Goal: Task Accomplishment & Management: Complete application form

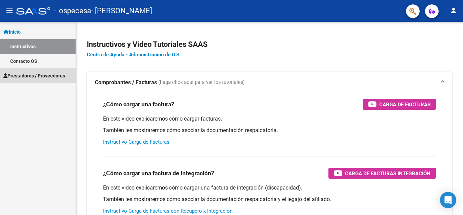
click at [32, 77] on span "Prestadores / Proveedores" at bounding box center [34, 75] width 62 height 7
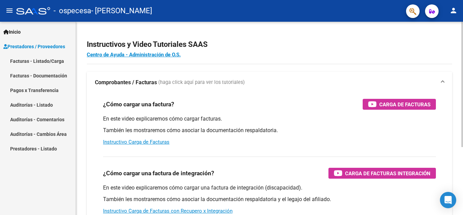
click at [461, 116] on div "Instructivos y Video Tutoriales SAAS Centro de Ayuda - Administración de O.S. C…" at bounding box center [269, 170] width 387 height 297
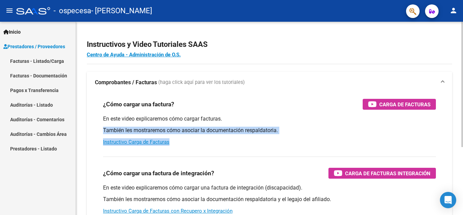
drag, startPoint x: 461, startPoint y: 116, endPoint x: 460, endPoint y: 144, distance: 28.8
click at [460, 144] on div "Instructivos y Video Tutoriales SAAS Centro de Ayuda - Administración de O.S. C…" at bounding box center [269, 170] width 387 height 297
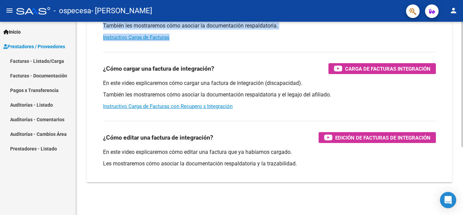
click at [461, 155] on div at bounding box center [462, 118] width 2 height 193
click at [461, 155] on div at bounding box center [462, 151] width 2 height 125
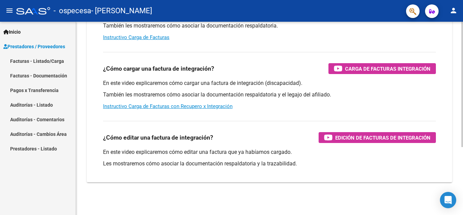
click at [461, 155] on div at bounding box center [462, 151] width 2 height 125
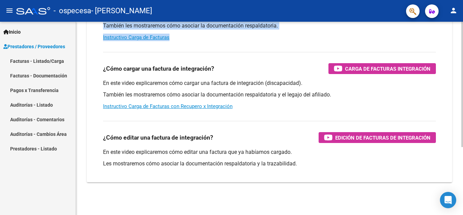
click at [461, 155] on div at bounding box center [462, 151] width 2 height 125
click at [37, 57] on link "Facturas - Listado/Carga" at bounding box center [38, 61] width 76 height 15
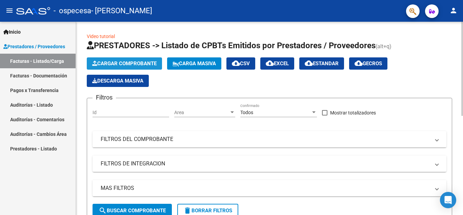
click at [128, 65] on span "Cargar Comprobante" at bounding box center [124, 63] width 64 height 6
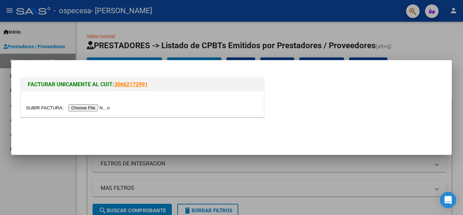
click at [99, 105] on input "file" at bounding box center [69, 107] width 86 height 7
click at [86, 110] on input "file" at bounding box center [69, 107] width 86 height 7
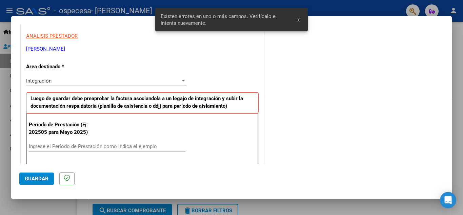
scroll to position [154, 0]
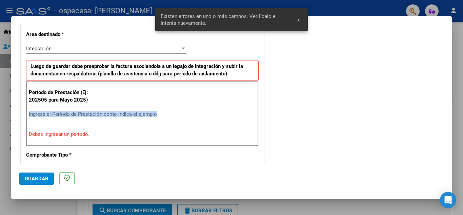
drag, startPoint x: 86, startPoint y: 110, endPoint x: 88, endPoint y: 116, distance: 6.0
click at [88, 116] on div "Ingrese el Período de Prestación como indica el ejemplo" at bounding box center [107, 117] width 157 height 17
click at [88, 116] on input "Ingrese el Período de Prestación como indica el ejemplo" at bounding box center [107, 114] width 157 height 6
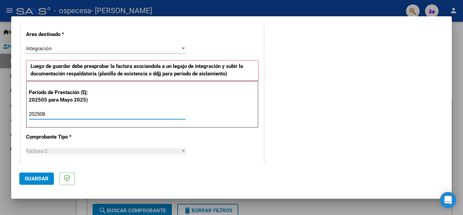
type input "202508"
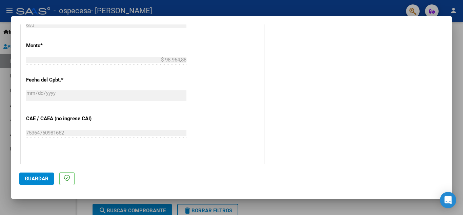
scroll to position [361, 0]
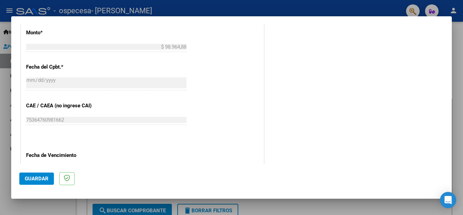
click at [38, 183] on button "Guardar" at bounding box center [36, 178] width 35 height 12
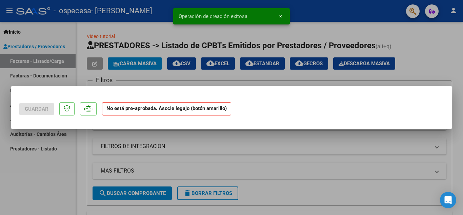
scroll to position [0, 0]
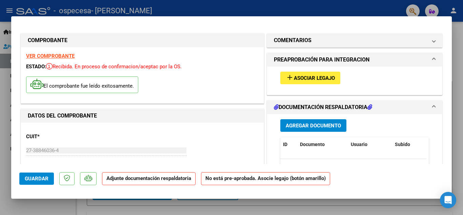
click at [300, 78] on span "Asociar Legajo" at bounding box center [314, 78] width 41 height 6
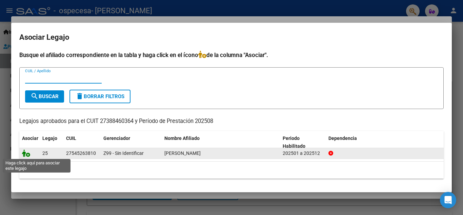
click at [27, 153] on icon at bounding box center [26, 152] width 8 height 7
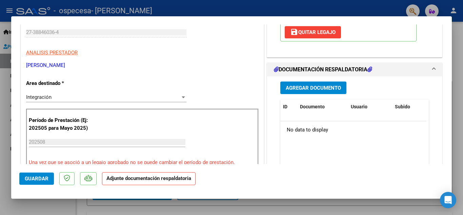
scroll to position [121, 0]
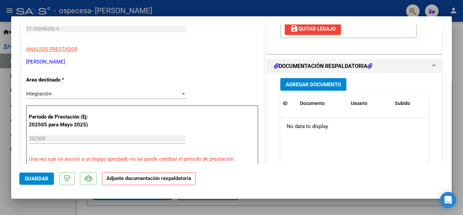
click at [338, 83] on button "Agregar Documento" at bounding box center [313, 84] width 66 height 13
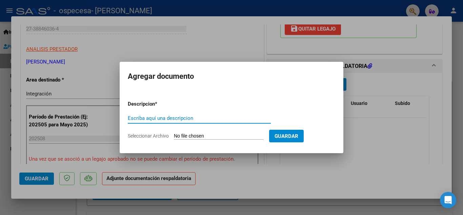
click at [196, 115] on input "Escriba aquí una descripcion" at bounding box center [199, 118] width 143 height 6
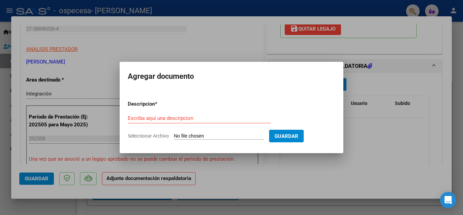
click at [165, 136] on span "Seleccionar Archivo" at bounding box center [148, 135] width 41 height 5
click at [174, 136] on input "Seleccionar Archivo" at bounding box center [219, 136] width 90 height 6
type input "C:\fakepath\CamScanner [DATE] 19.39.jpg"
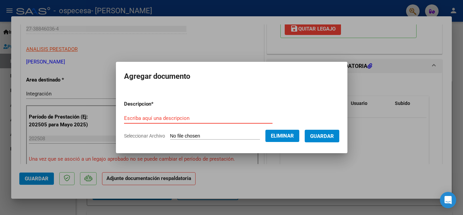
click at [150, 116] on input "Escriba aquí una descripcion" at bounding box center [198, 118] width 148 height 6
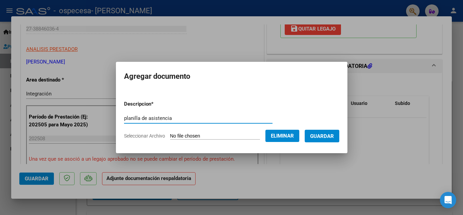
type input "planilla de asistencia"
click at [323, 132] on button "Guardar" at bounding box center [322, 135] width 35 height 13
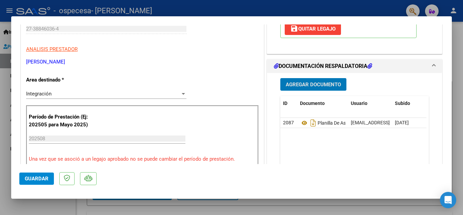
click at [35, 183] on button "Guardar" at bounding box center [36, 178] width 35 height 12
click at [28, 176] on span "Guardar" at bounding box center [37, 178] width 24 height 6
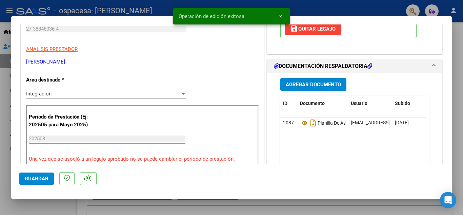
click at [454, 59] on div at bounding box center [231, 107] width 463 height 215
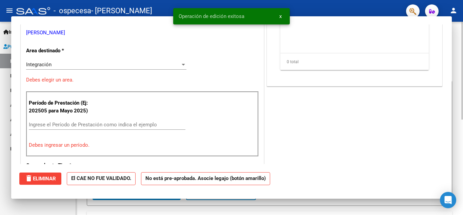
scroll to position [0, 0]
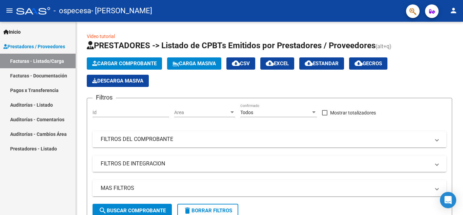
click at [45, 85] on link "Pagos x Transferencia" at bounding box center [38, 90] width 76 height 15
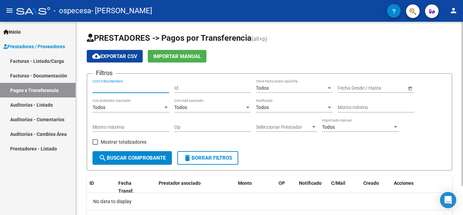
click at [152, 89] on input "CUIT/CBU/Nombre" at bounding box center [131, 88] width 77 height 6
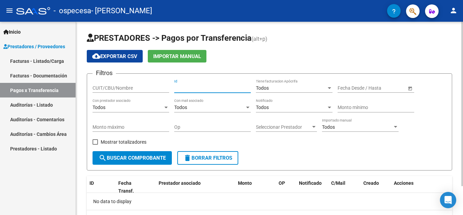
click at [209, 85] on input "Id" at bounding box center [212, 88] width 77 height 6
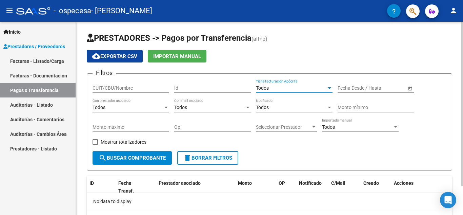
click at [262, 88] on span "Todos" at bounding box center [262, 87] width 13 height 5
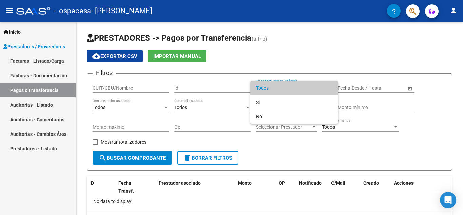
click at [167, 122] on div at bounding box center [231, 107] width 463 height 215
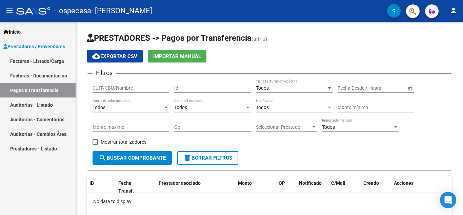
click at [42, 68] on link "Facturas - Documentación" at bounding box center [38, 75] width 76 height 15
